Goal: Task Accomplishment & Management: Complete application form

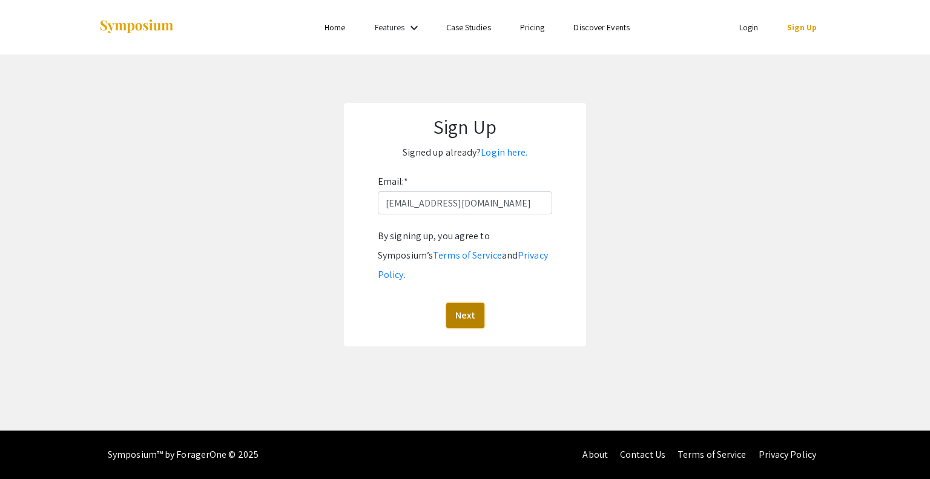
click at [468, 303] on button "Next" at bounding box center [465, 315] width 38 height 25
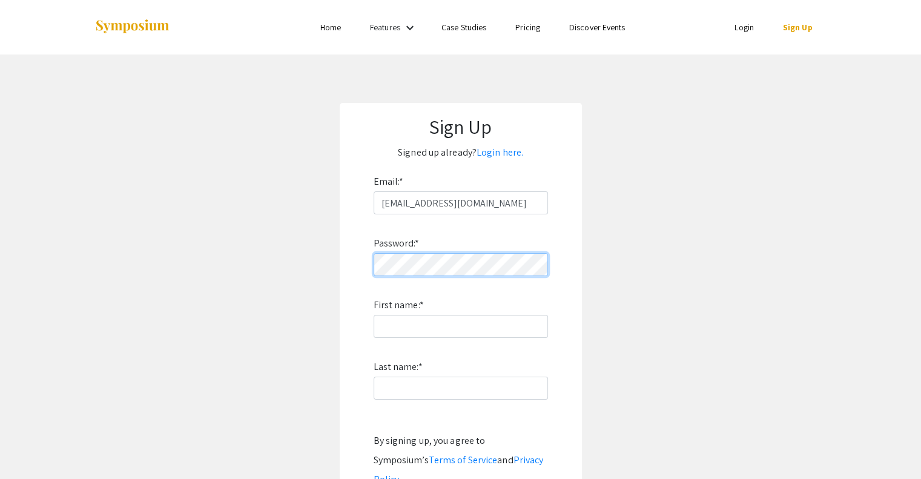
scroll to position [44, 0]
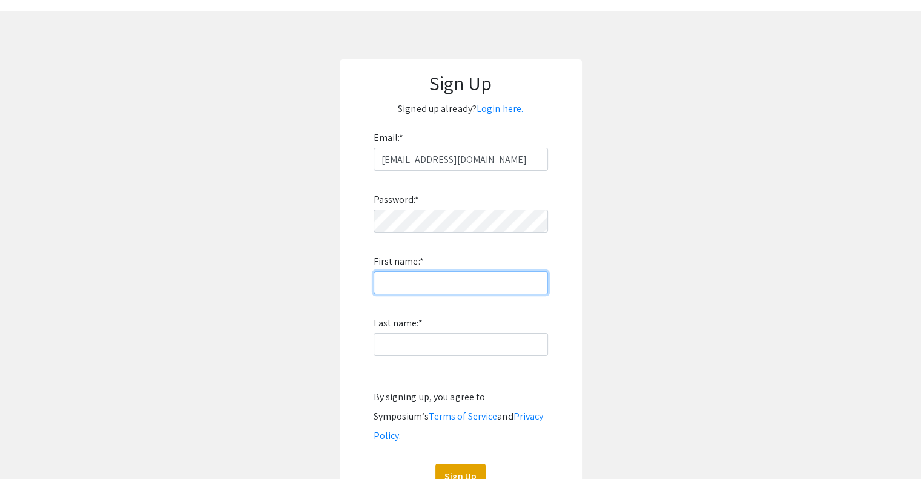
click at [474, 285] on input "First name: *" at bounding box center [460, 282] width 174 height 23
type input "Hannah"
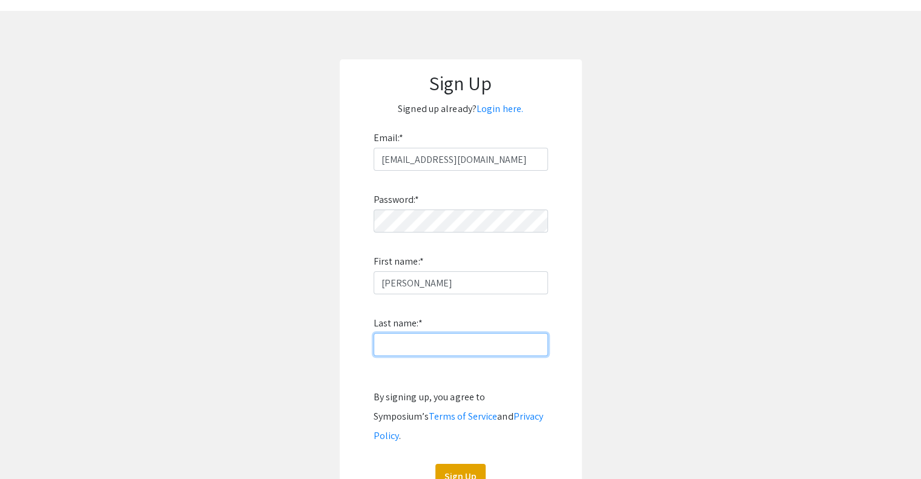
click at [403, 346] on input "Last name: *" at bounding box center [460, 344] width 174 height 23
type input "Panicci"
click at [471, 234] on div "Password: * First name: * Hannah Last name: * Panicci By signing up, you agree …" at bounding box center [460, 330] width 174 height 318
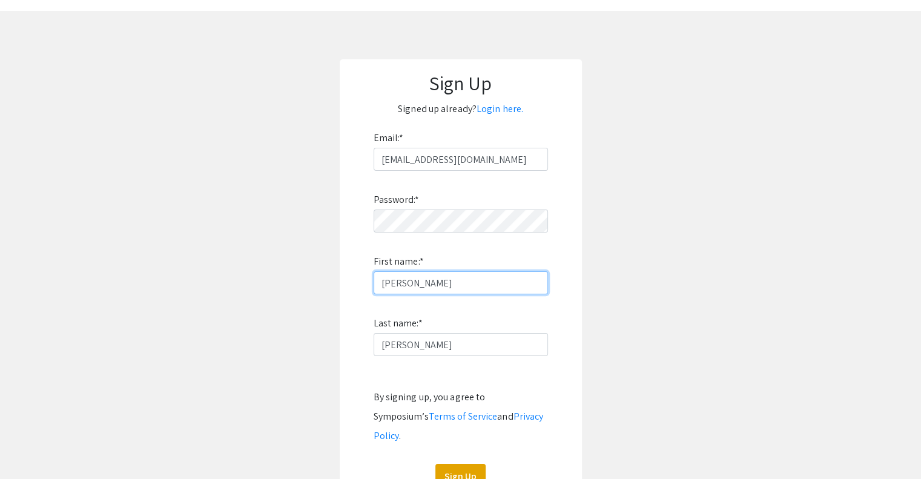
click at [462, 290] on input "Hannah" at bounding box center [460, 282] width 174 height 23
click at [587, 220] on app-signup "Sign Up Signed up already? Login here. Email: * hpanicci@student.bridgew.edu Pa…" at bounding box center [460, 283] width 921 height 448
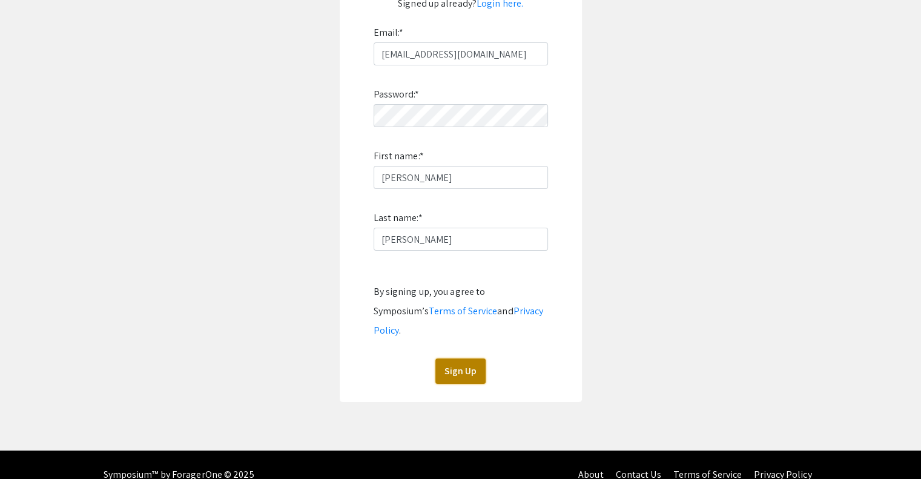
click at [469, 363] on button "Sign Up" at bounding box center [460, 370] width 50 height 25
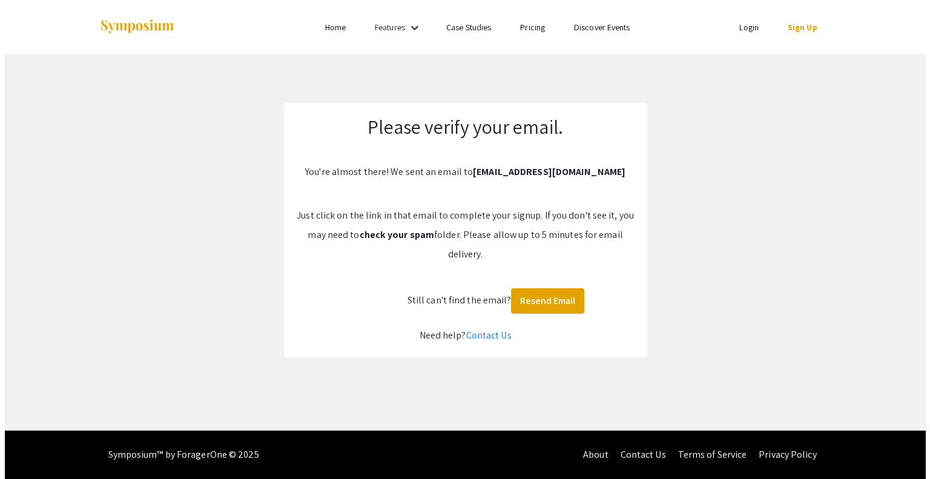
scroll to position [0, 0]
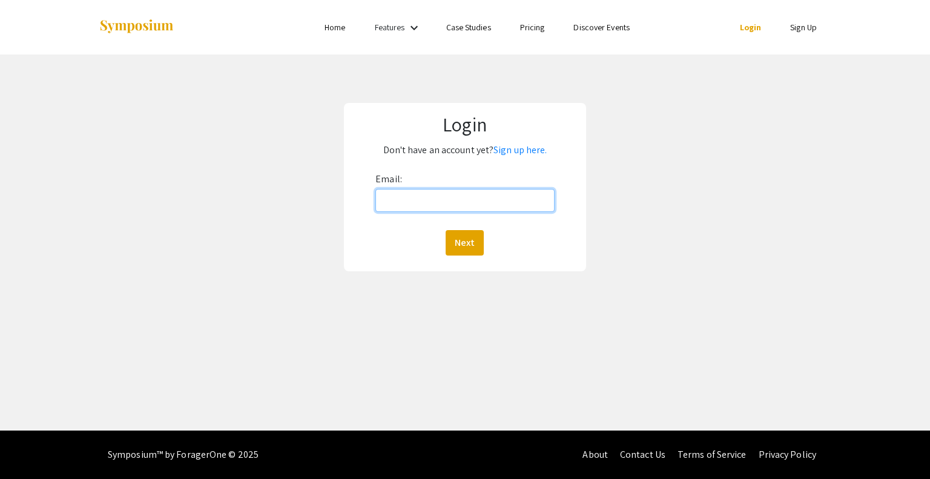
click at [417, 197] on input "Email:" at bounding box center [464, 200] width 179 height 23
type input "[EMAIL_ADDRESS][DOMAIN_NAME]"
click at [458, 232] on button "Next" at bounding box center [464, 242] width 38 height 25
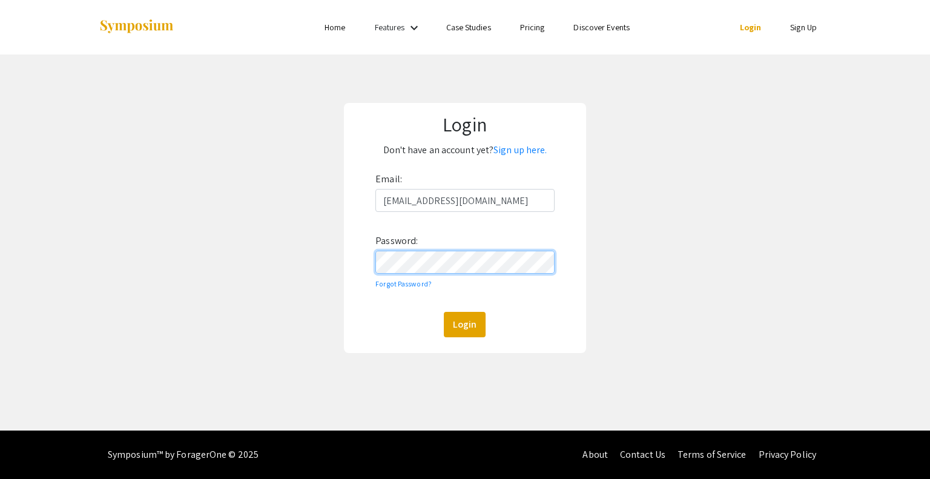
click at [444, 312] on button "Login" at bounding box center [465, 324] width 42 height 25
